Goal: Check status: Check status

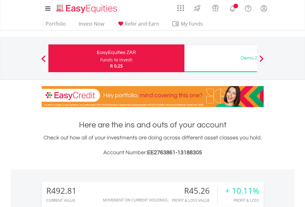
scroll to position [59, 97]
click at [100, 58] on div "Funds to invest:" at bounding box center [116, 60] width 33 height 6
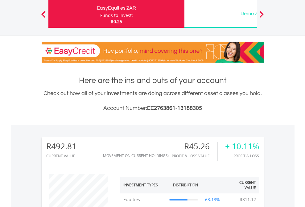
click at [100, 14] on div "Funds to invest:" at bounding box center [116, 15] width 33 height 6
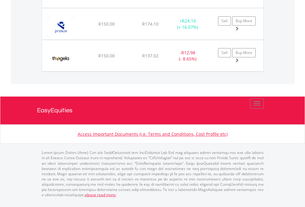
scroll to position [59, 97]
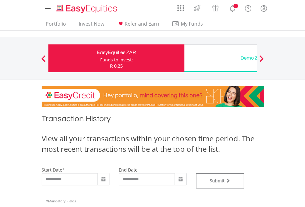
click at [100, 58] on div "Funds to invest:" at bounding box center [116, 60] width 33 height 6
type input "**********"
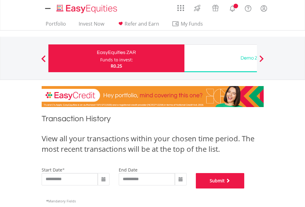
click at [245, 189] on button "Submit" at bounding box center [220, 180] width 49 height 15
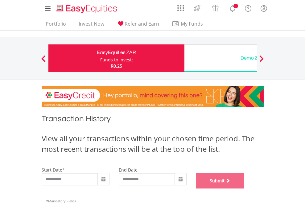
scroll to position [250, 0]
